Goal: Task Accomplishment & Management: Use online tool/utility

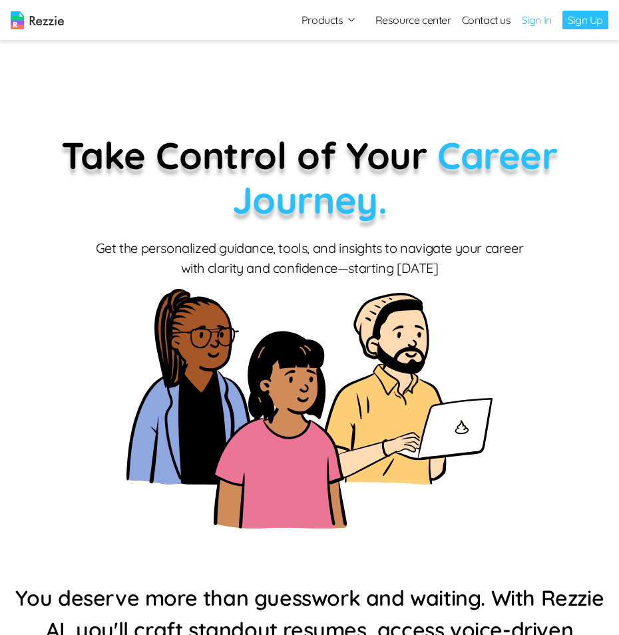
click at [538, 23] on link "Sign In" at bounding box center [537, 20] width 30 height 16
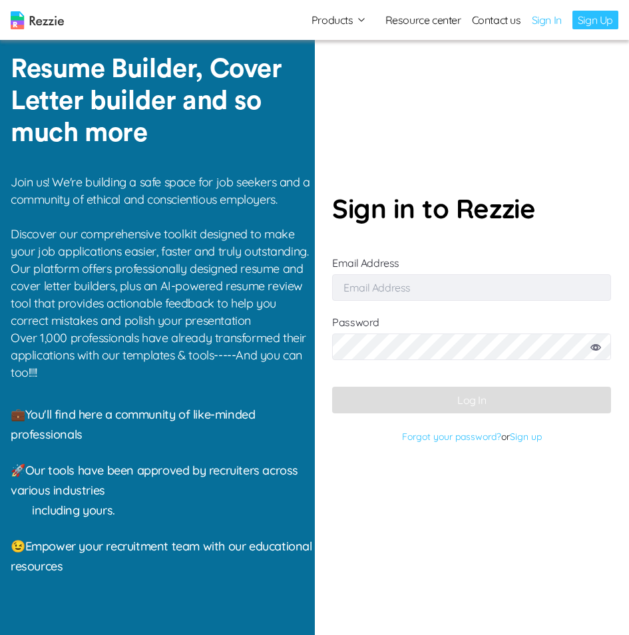
click at [426, 292] on input "Email Address" at bounding box center [471, 287] width 279 height 27
type input "[EMAIL_ADDRESS][DOMAIN_NAME]"
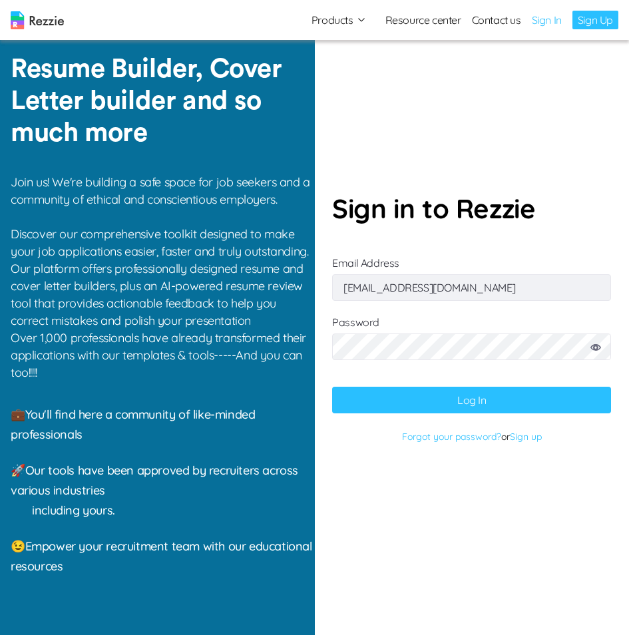
click at [592, 349] on icon at bounding box center [596, 347] width 11 height 7
click at [457, 400] on button "Log In" at bounding box center [471, 400] width 279 height 27
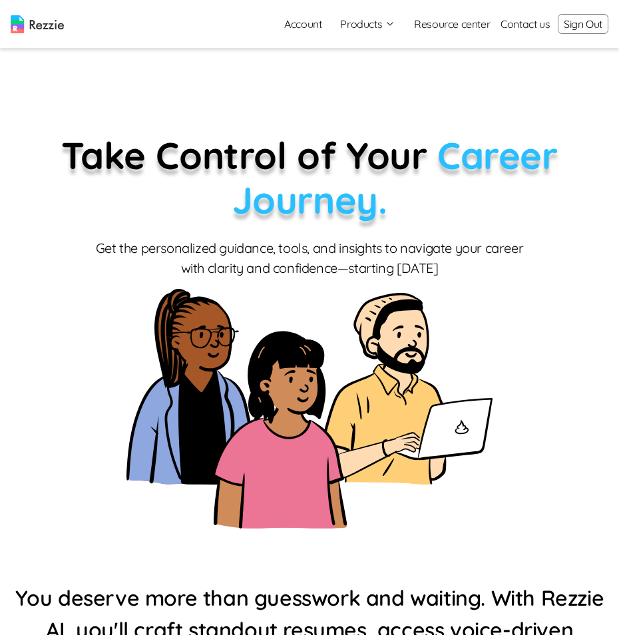
scroll to position [400, 0]
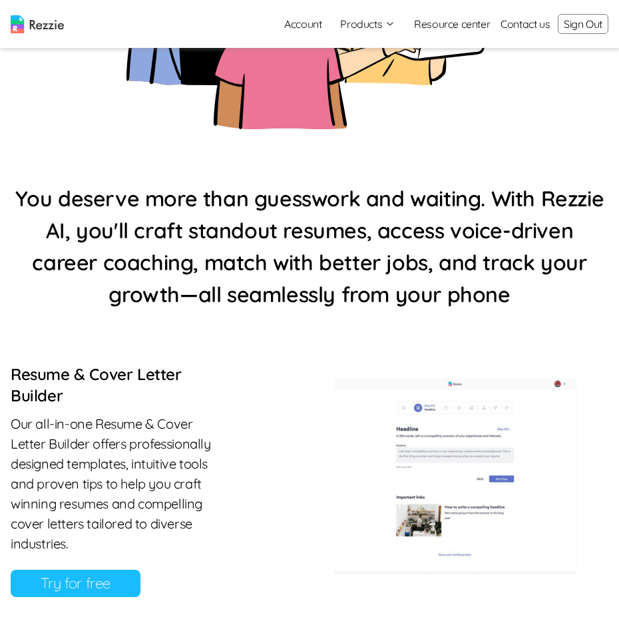
click at [472, 28] on link "Resource center" at bounding box center [452, 24] width 76 height 16
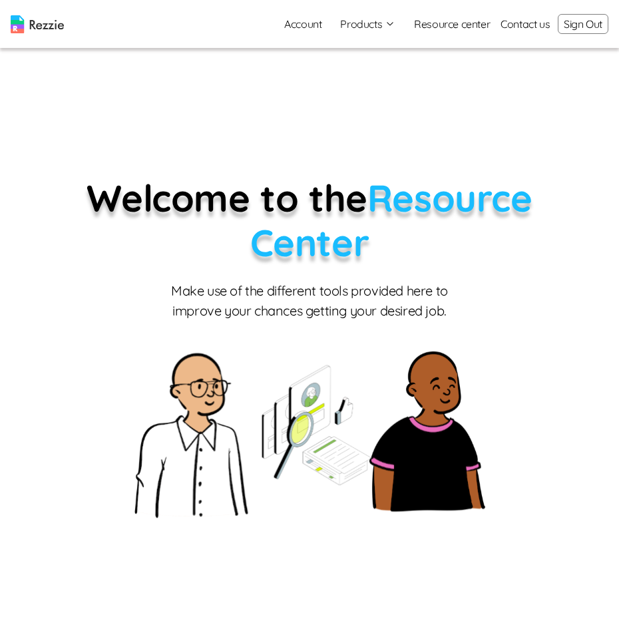
click at [380, 25] on button "Products" at bounding box center [367, 24] width 55 height 16
click at [364, 83] on link "AI Resume Review" at bounding box center [382, 76] width 163 height 27
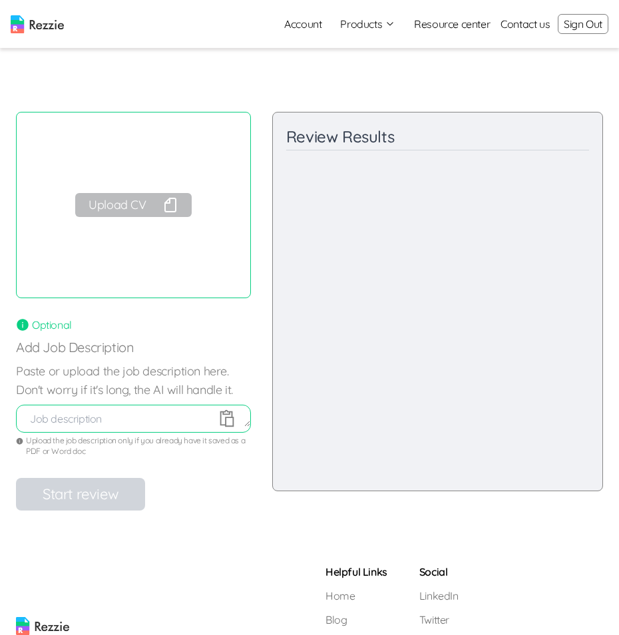
click at [137, 206] on button "Upload CV" at bounding box center [133, 205] width 116 height 24
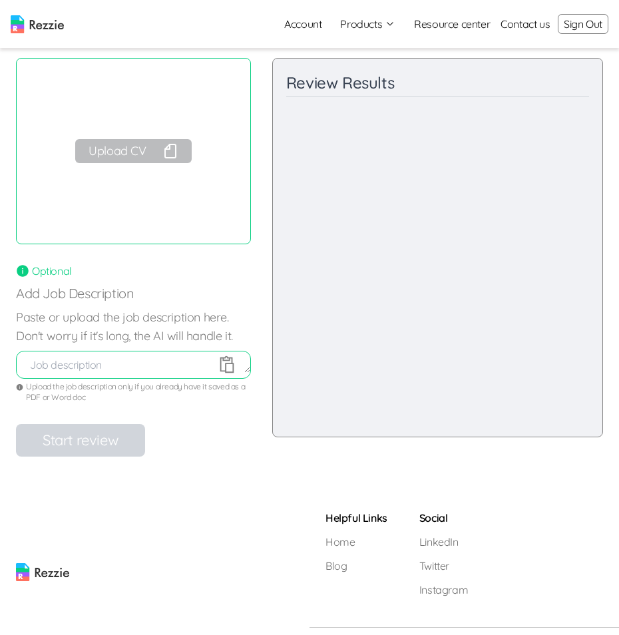
scroll to position [78, 0]
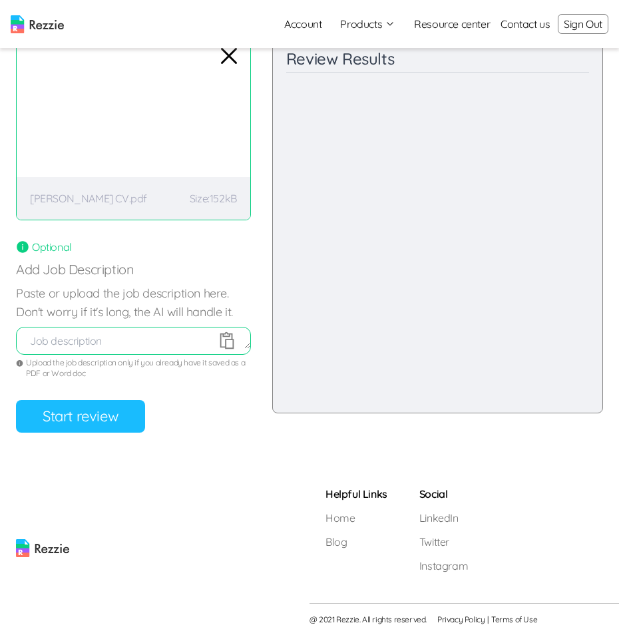
click at [86, 420] on button "Start review" at bounding box center [80, 416] width 129 height 33
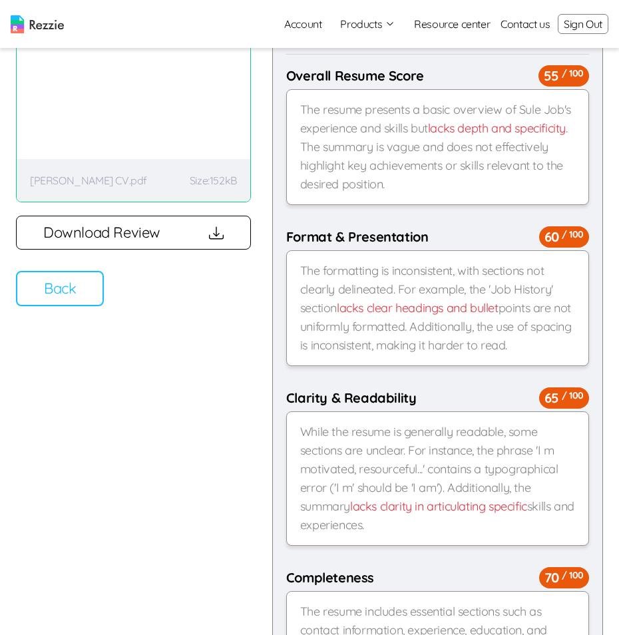
scroll to position [0, 0]
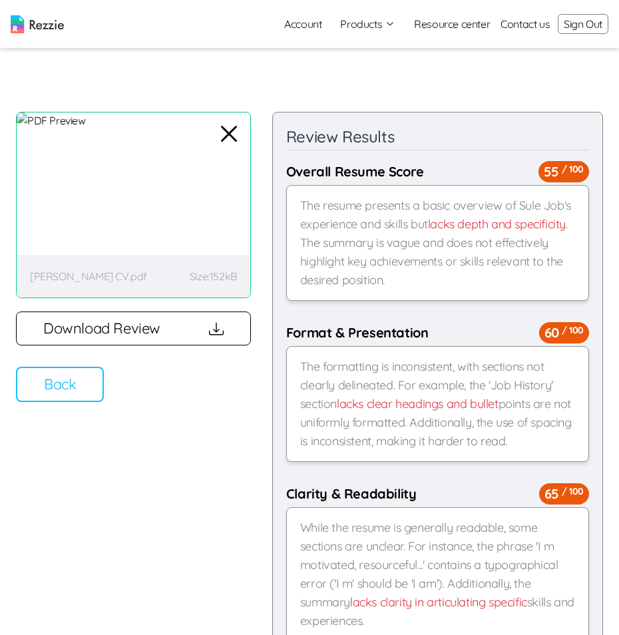
click at [463, 26] on link "Resource center" at bounding box center [452, 24] width 76 height 16
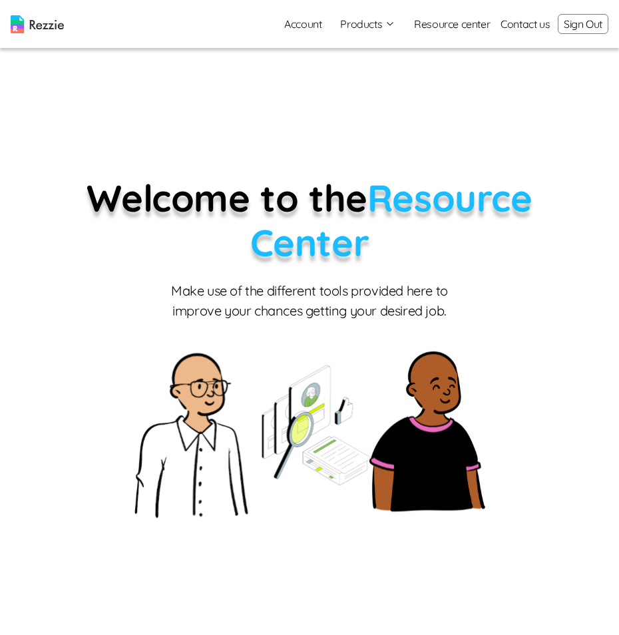
click at [480, 25] on link "Resource center" at bounding box center [452, 24] width 76 height 16
click at [374, 29] on button "Products" at bounding box center [367, 24] width 55 height 16
click at [345, 55] on link "Resume & Cover Letter Builder" at bounding box center [382, 50] width 163 height 27
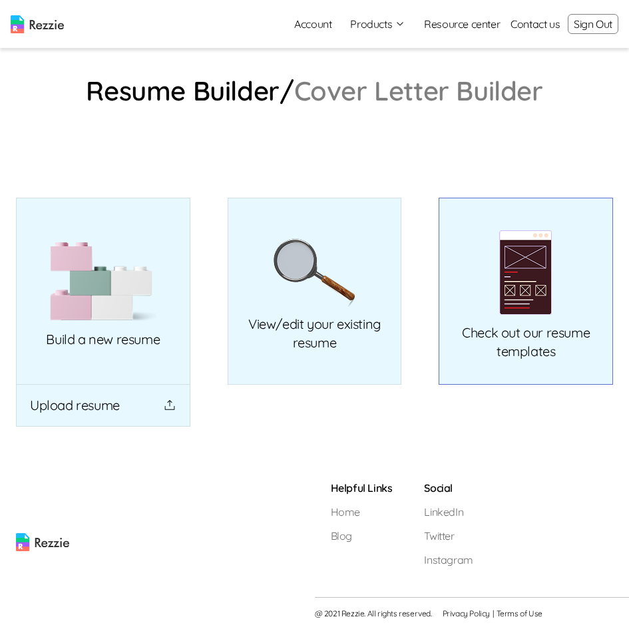
click at [527, 334] on p "Check out our resume templates" at bounding box center [526, 342] width 128 height 37
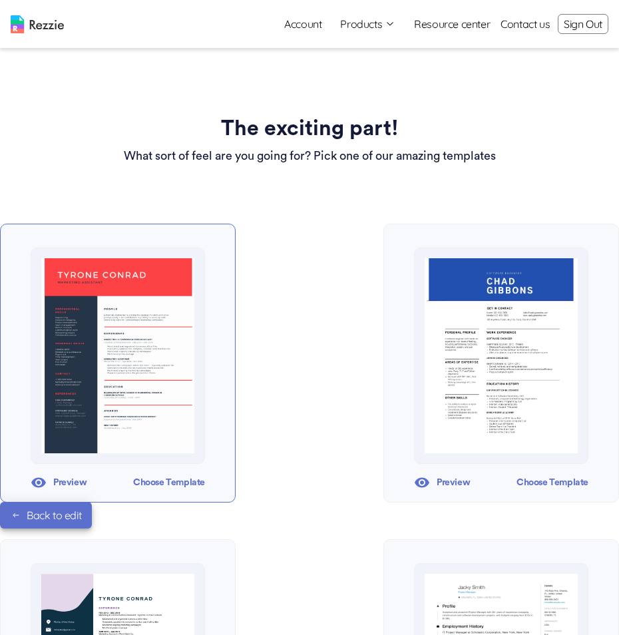
click at [130, 357] on img at bounding box center [117, 355] width 153 height 195
click at [145, 354] on img at bounding box center [117, 355] width 153 height 195
click at [163, 480] on div "Choose Template" at bounding box center [169, 483] width 72 height 20
